Goal: Find specific page/section: Find specific page/section

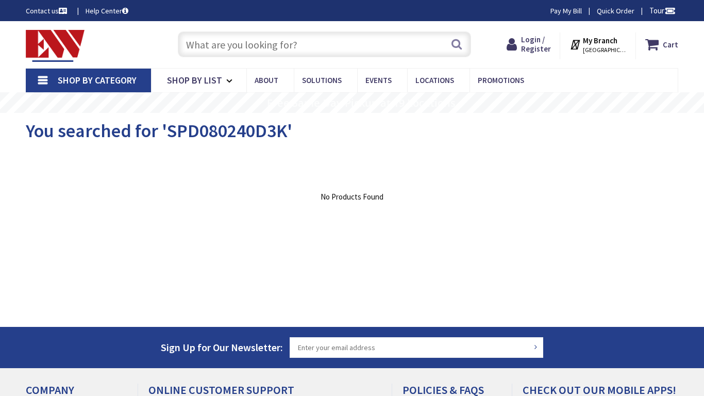
type input "Indian Grass Ct, [GEOGRAPHIC_DATA], [GEOGRAPHIC_DATA], [GEOGRAPHIC_DATA]"
